Goal: Communication & Community: Answer question/provide support

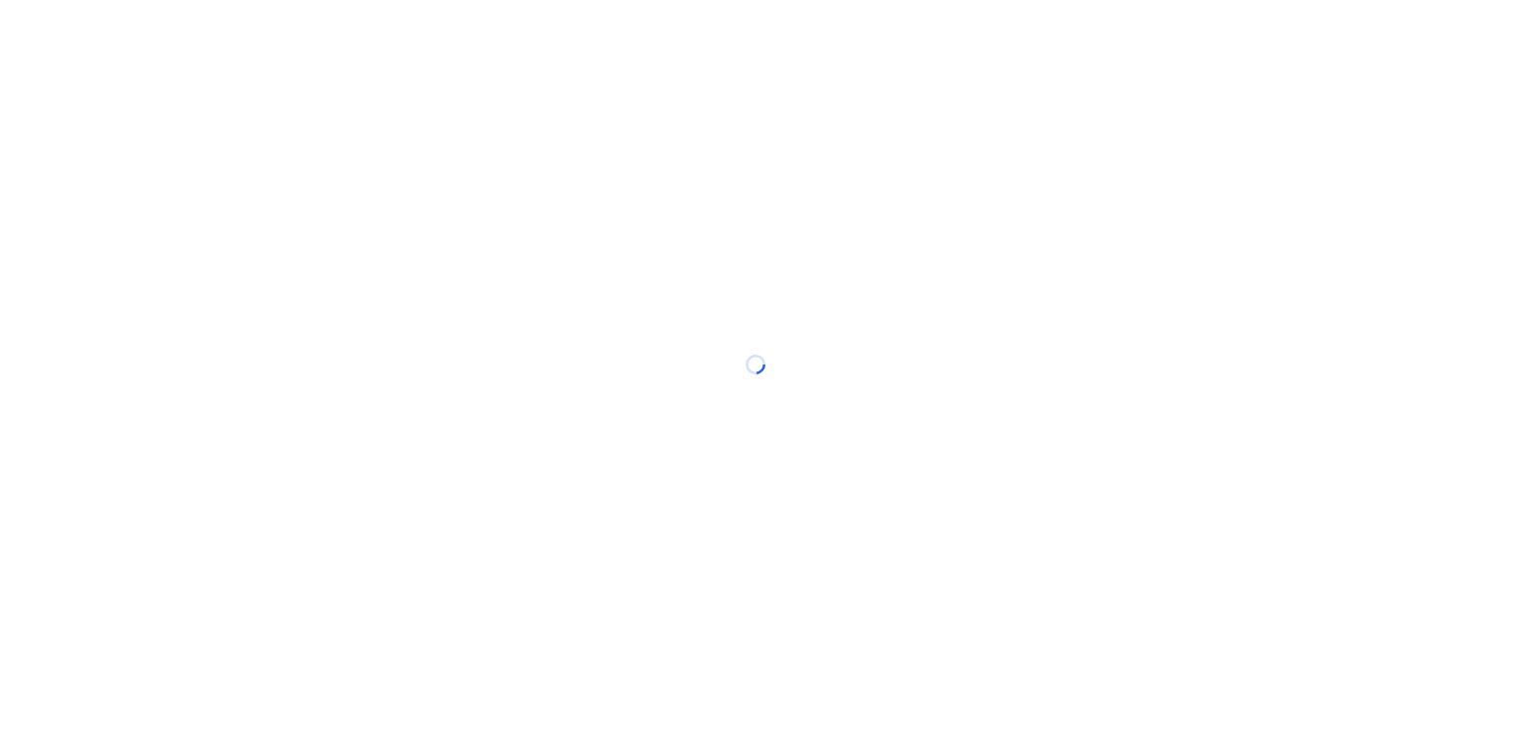
click at [250, 46] on div at bounding box center [758, 364] width 1517 height 729
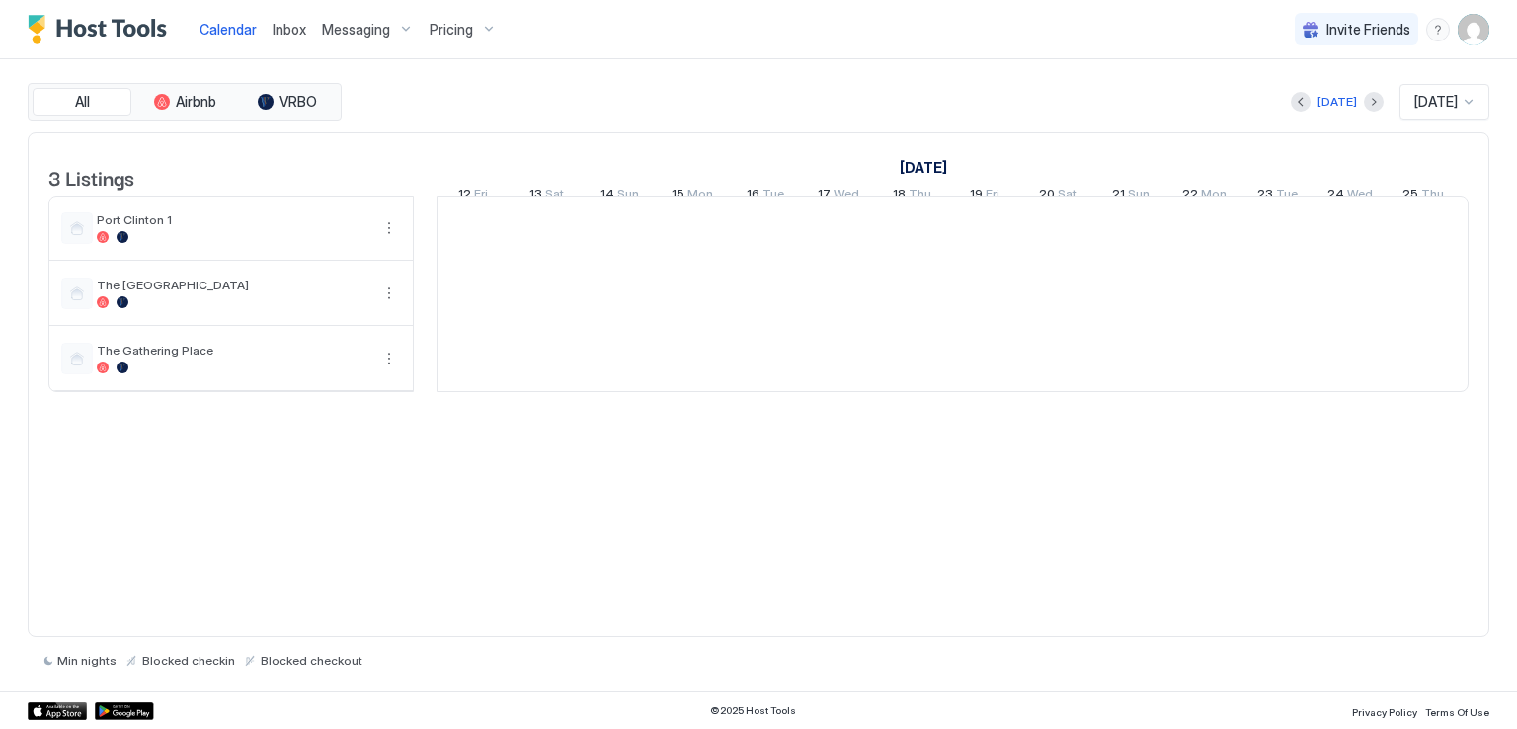
scroll to position [0, 1097]
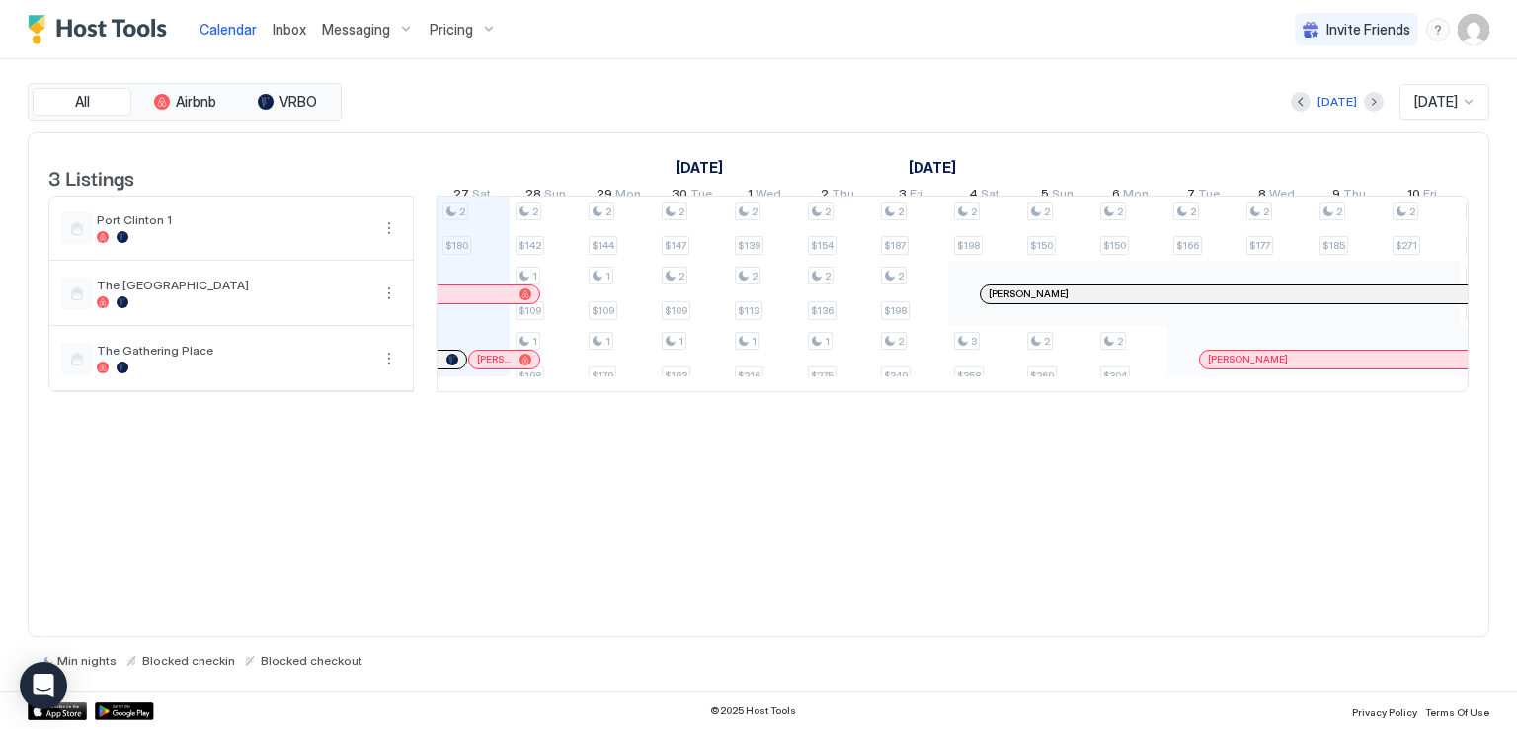
click at [292, 30] on span "Inbox" at bounding box center [290, 29] width 34 height 17
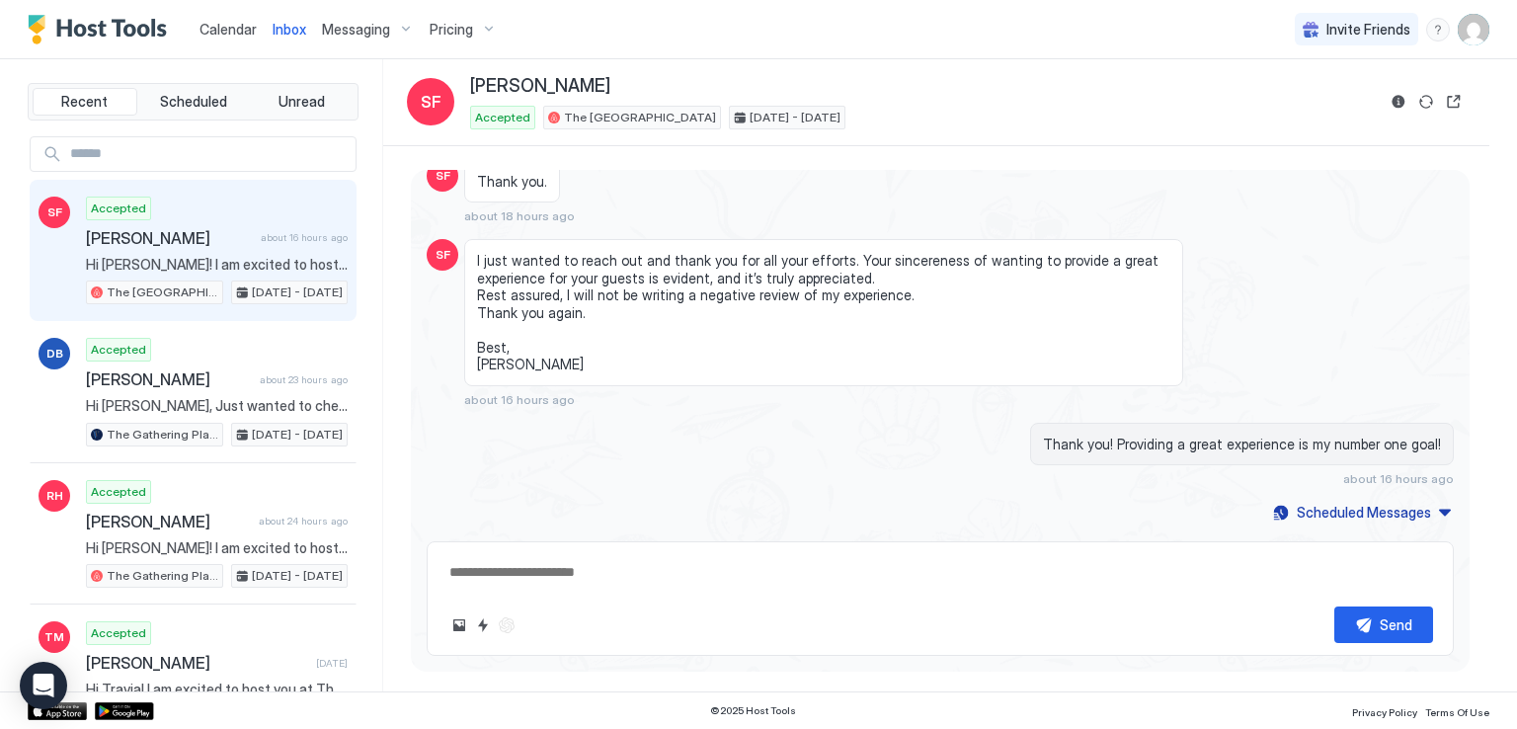
scroll to position [5779, 0]
type textarea "*"
